Goal: Transaction & Acquisition: Purchase product/service

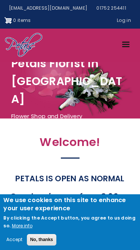
click at [39, 233] on div "Accept No, thanks" at bounding box center [69, 238] width 132 height 16
click at [47, 236] on button "No, thanks" at bounding box center [41, 240] width 29 height 12
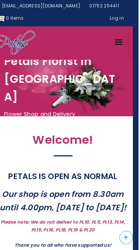
scroll to position [0, 6]
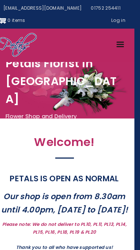
click at [121, 42] on link "Menu" at bounding box center [120, 45] width 18 height 13
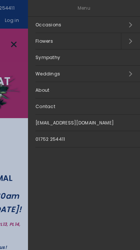
scroll to position [0, 0]
click at [131, 28] on link "Occasions Open submenu" at bounding box center [84, 25] width 112 height 16
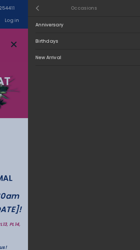
click at [35, 6] on link "Close submenu" at bounding box center [37, 8] width 19 height 16
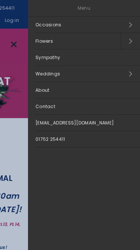
click at [125, 40] on link "Open submenu" at bounding box center [130, 41] width 19 height 16
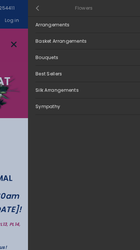
click at [59, 62] on link "Bouquets" at bounding box center [84, 57] width 112 height 16
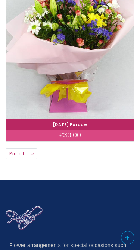
scroll to position [2321, 0]
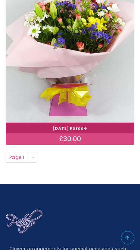
click at [31, 152] on link "Next page ››" at bounding box center [33, 157] width 10 height 11
